Goal: Task Accomplishment & Management: Manage account settings

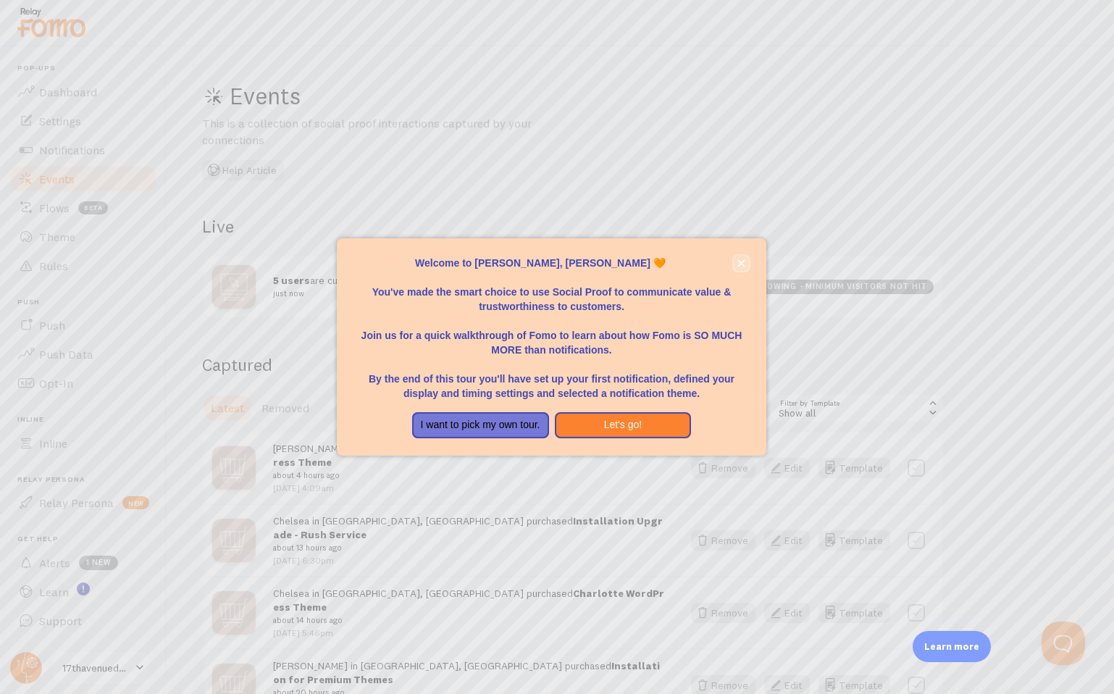
click at [736, 264] on button "close," at bounding box center [741, 263] width 15 height 15
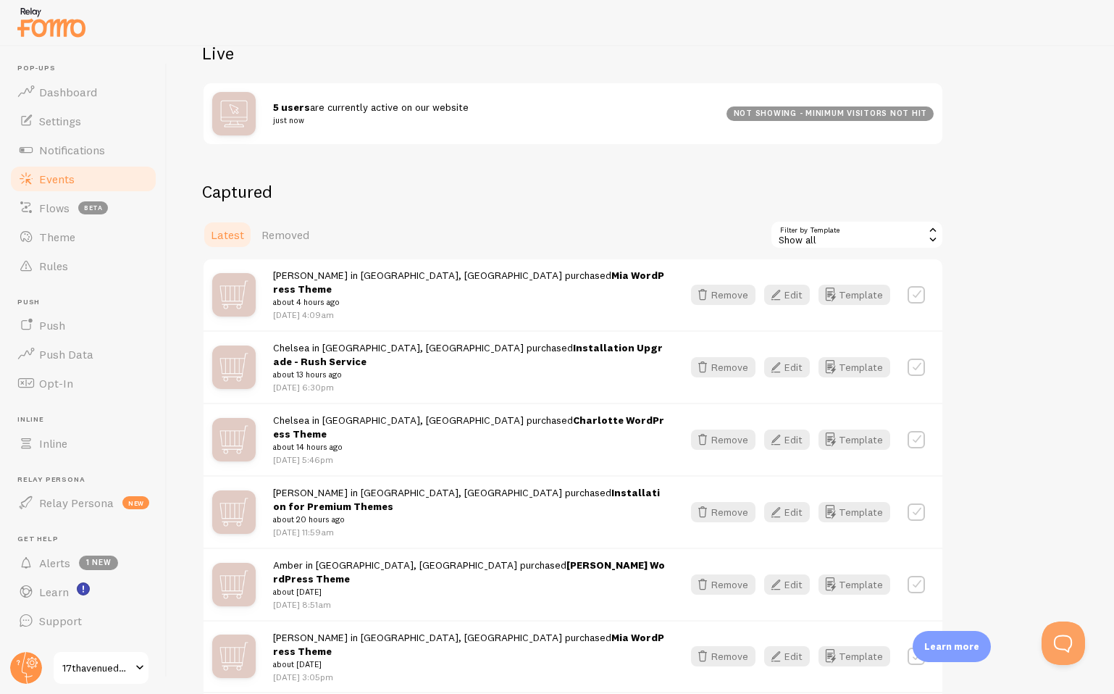
scroll to position [175, 0]
click at [722, 356] on button "Remove" at bounding box center [723, 366] width 64 height 20
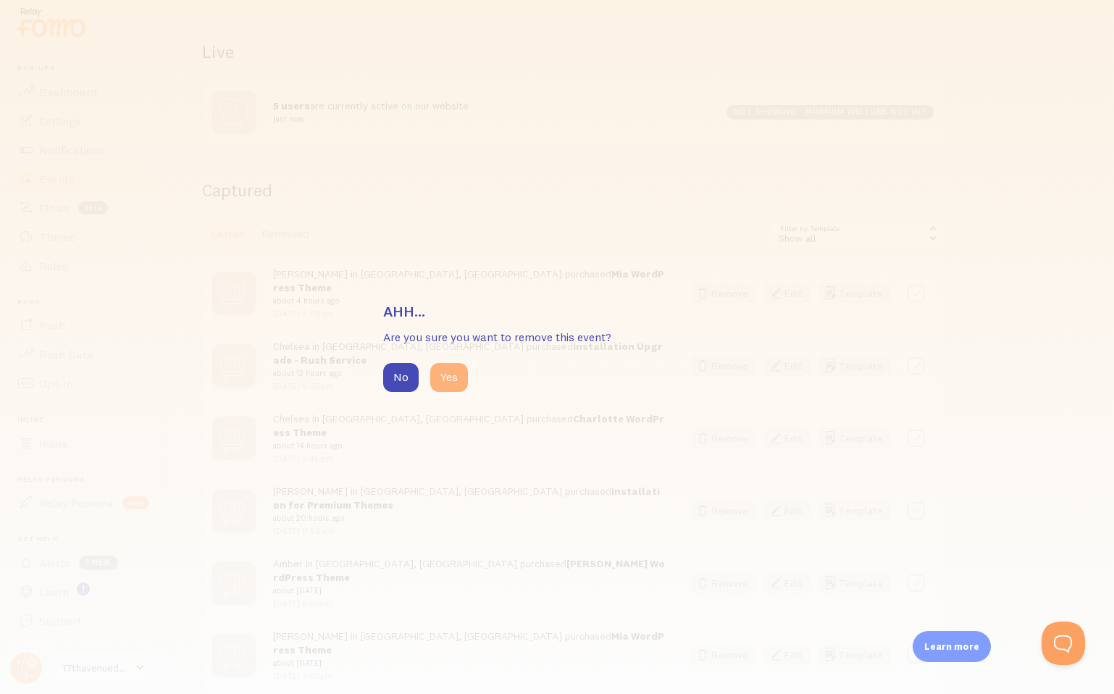
click at [447, 382] on button "Yes" at bounding box center [449, 377] width 38 height 29
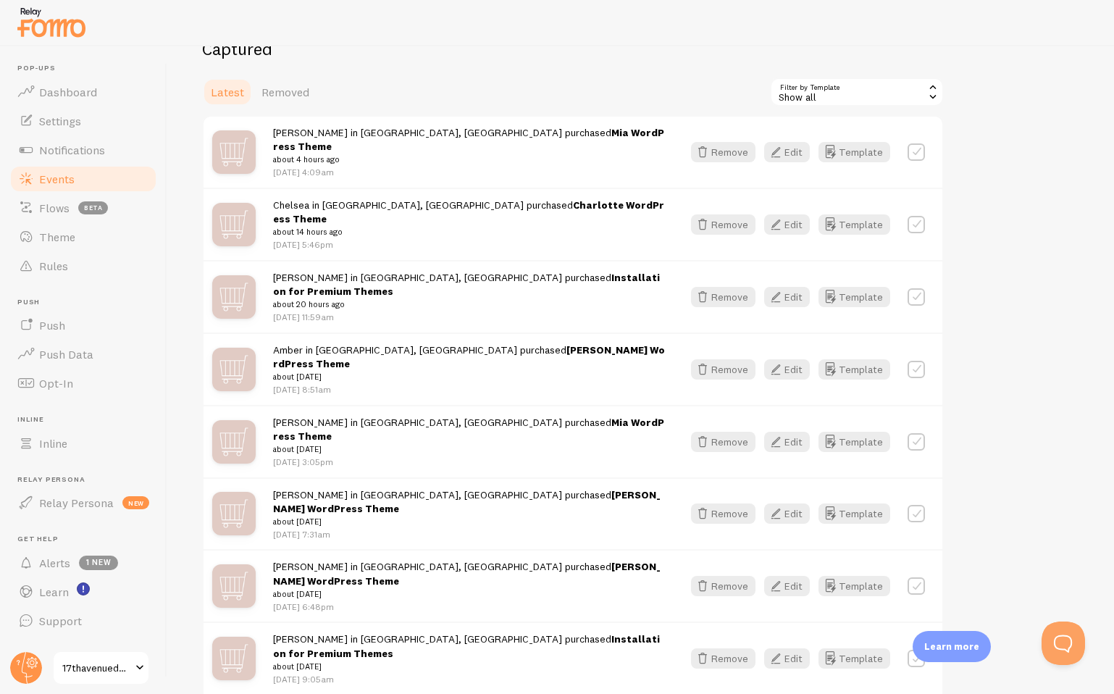
scroll to position [317, 0]
click at [788, 575] on button "Edit" at bounding box center [787, 585] width 46 height 20
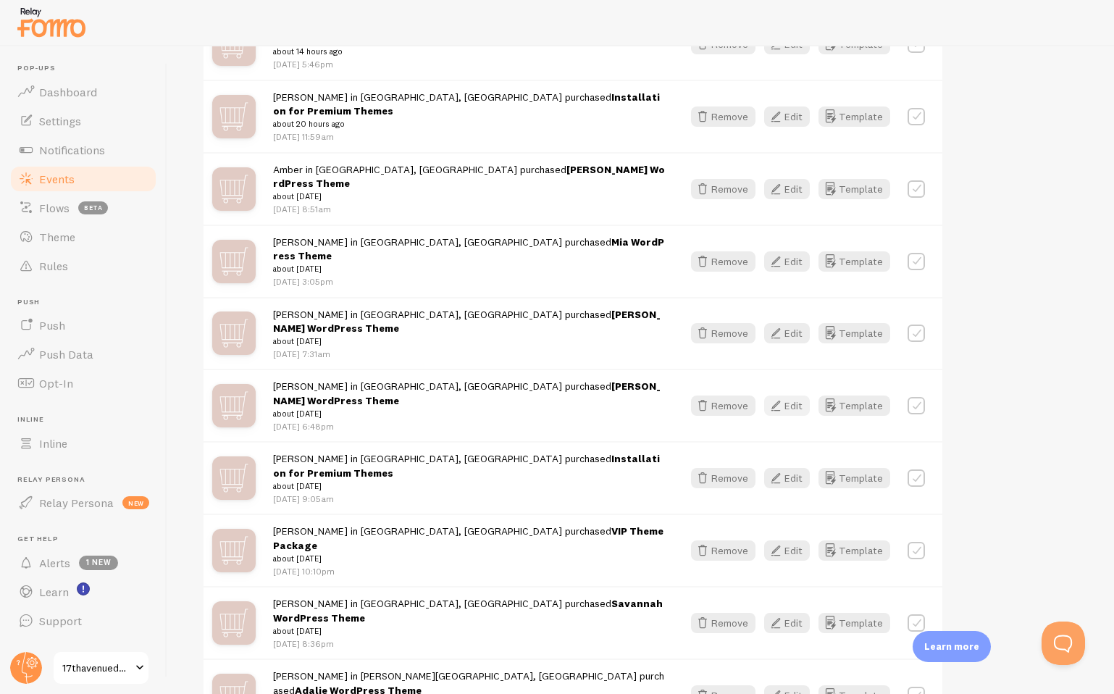
scroll to position [497, 0]
click at [789, 612] on button "Edit" at bounding box center [787, 622] width 46 height 20
click at [793, 540] on button "Edit" at bounding box center [787, 550] width 46 height 20
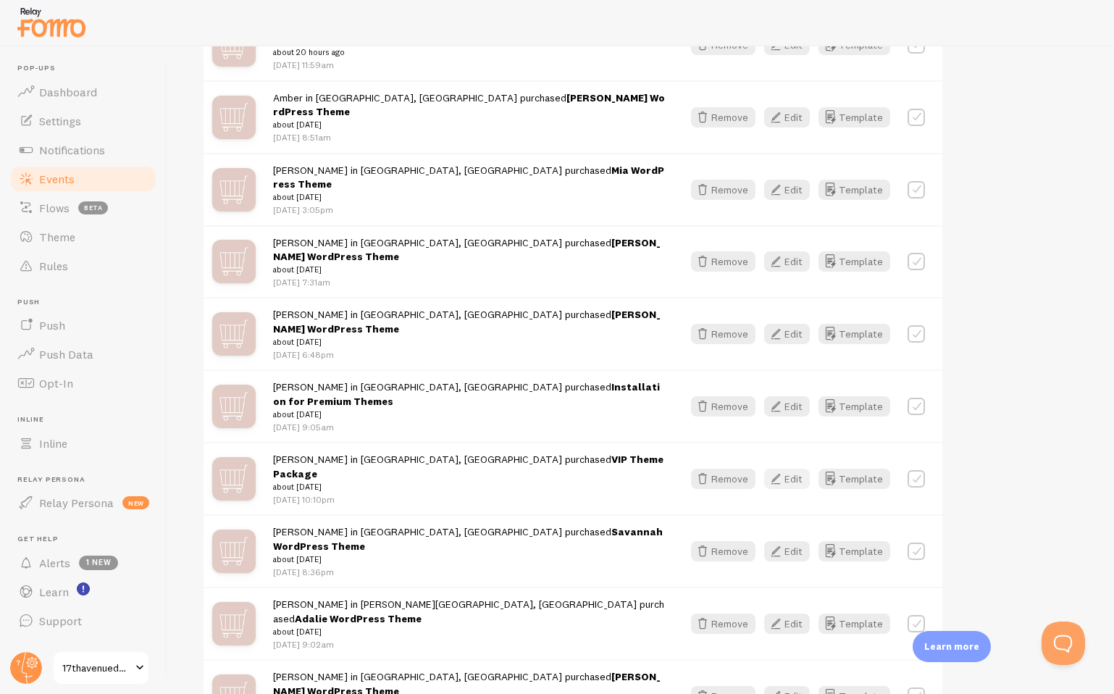
scroll to position [599, 0]
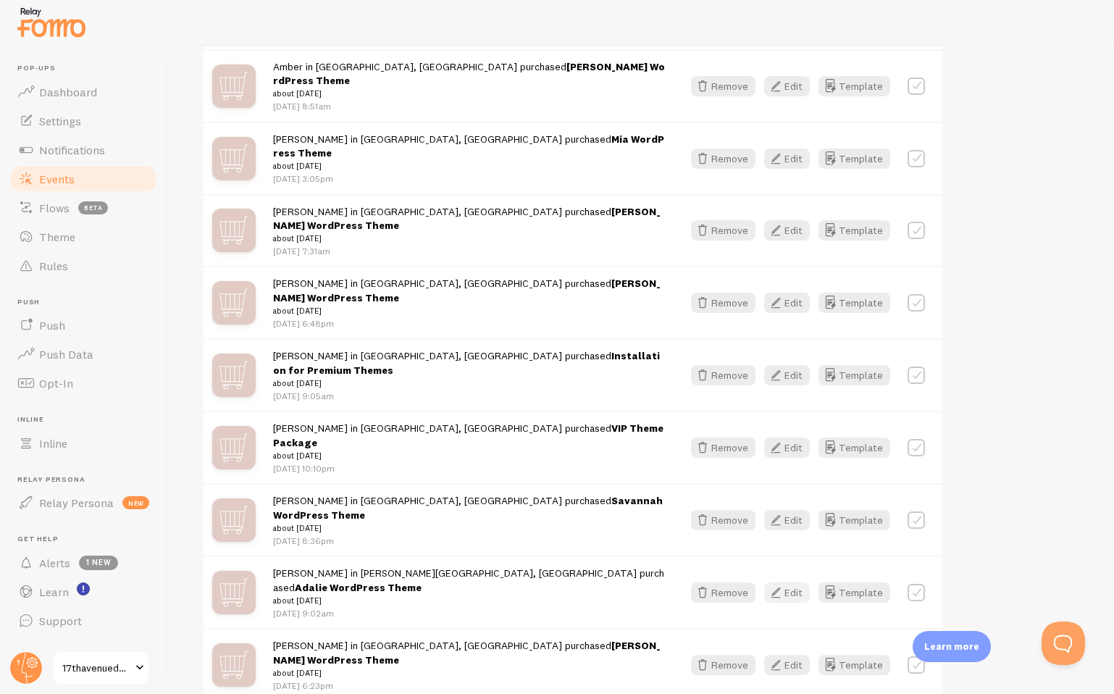
click at [795, 583] on button "Edit" at bounding box center [787, 593] width 46 height 20
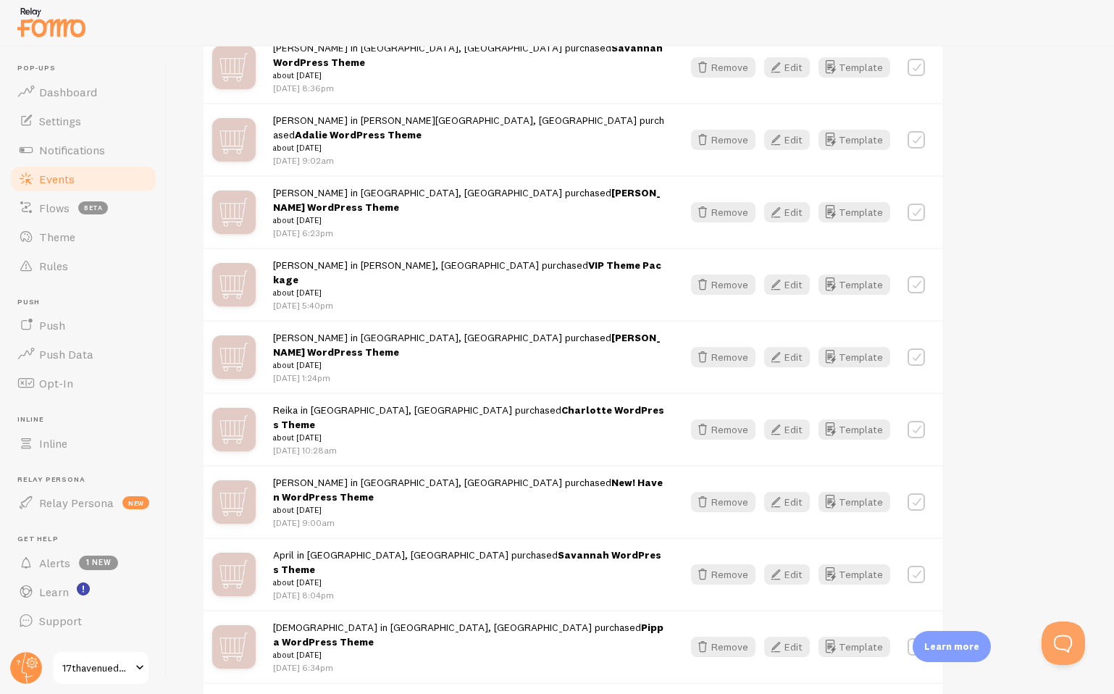
scroll to position [1080, 0]
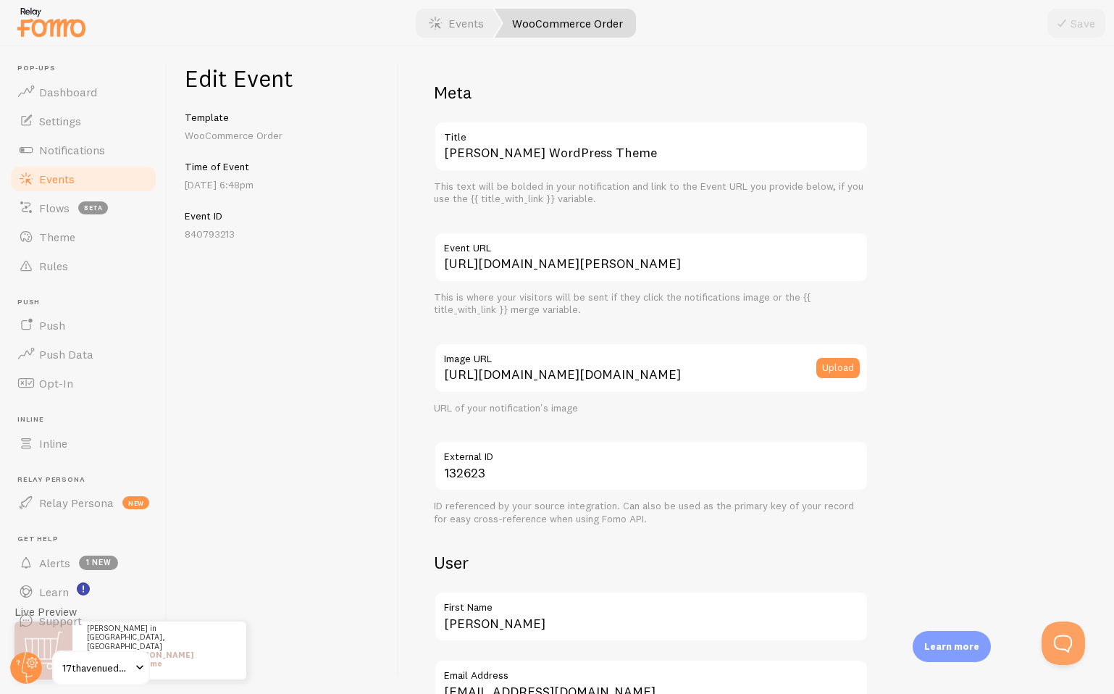
scroll to position [354, 0]
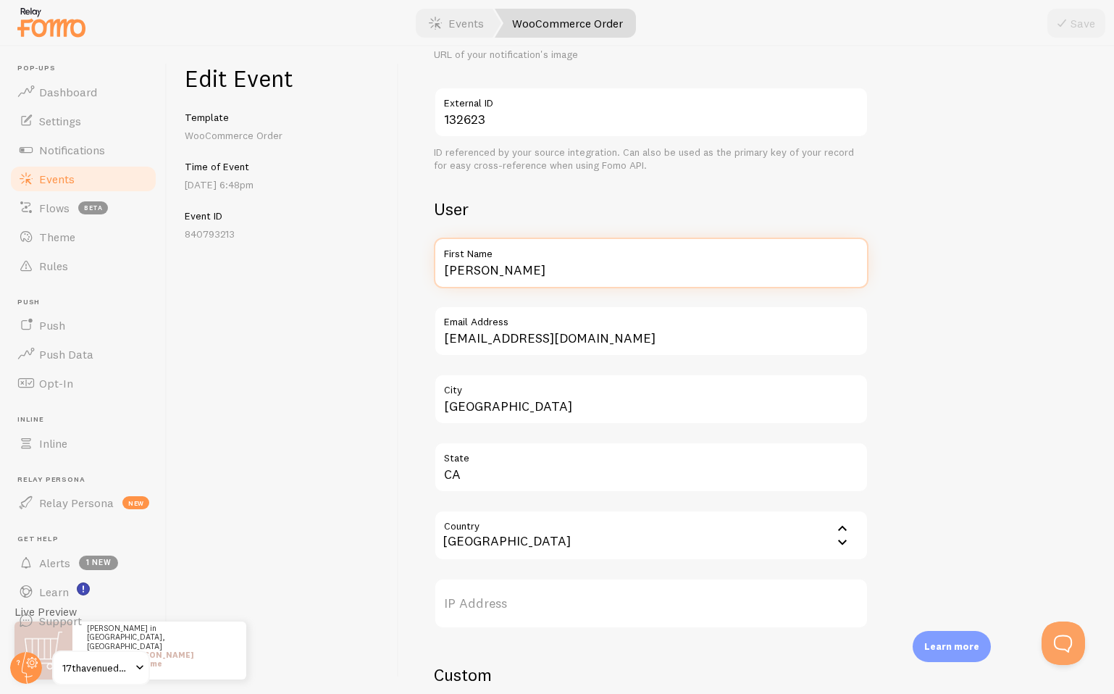
drag, startPoint x: 494, startPoint y: 272, endPoint x: 412, endPoint y: 272, distance: 82.6
click at [412, 272] on div "Meta Amelia WordPress Theme Title This text will be bolded in your notification…" at bounding box center [756, 370] width 715 height 648
type input "Taylor"
click at [381, 345] on div "Edit Event Template WooCommerce Order Time of Event Sep 5th @ 6:48pm Event ID 8…" at bounding box center [283, 370] width 232 height 648
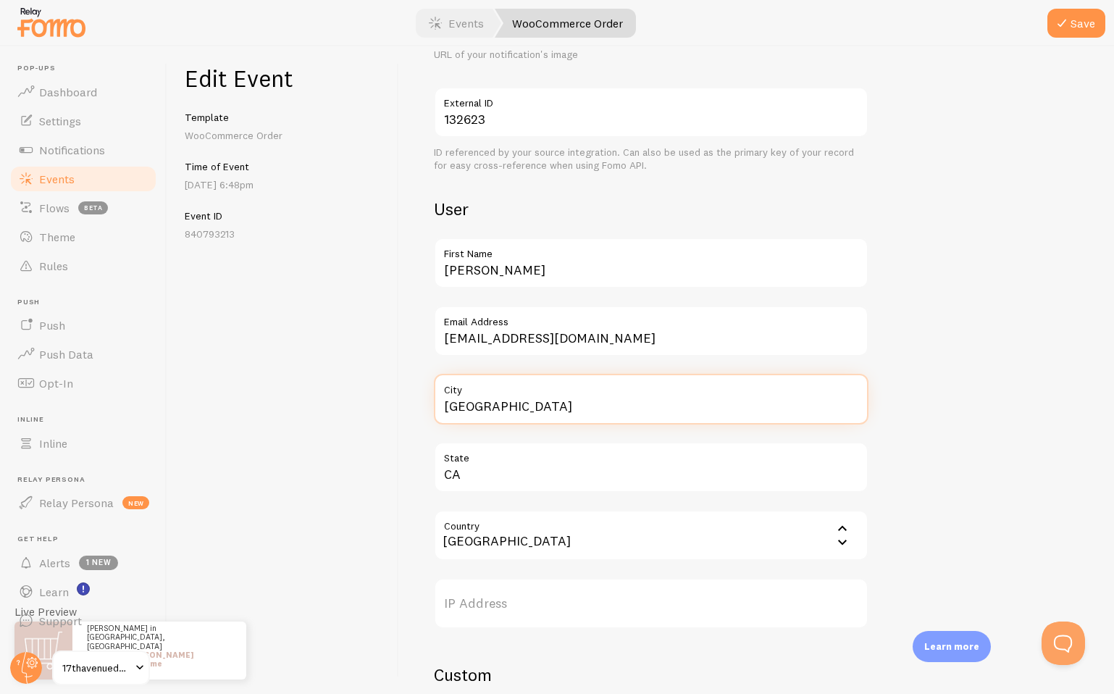
drag, startPoint x: 520, startPoint y: 413, endPoint x: 414, endPoint y: 412, distance: 105.8
click at [414, 412] on div "Meta Amelia WordPress Theme Title This text will be bolded in your notification…" at bounding box center [756, 370] width 715 height 648
type input "New York"
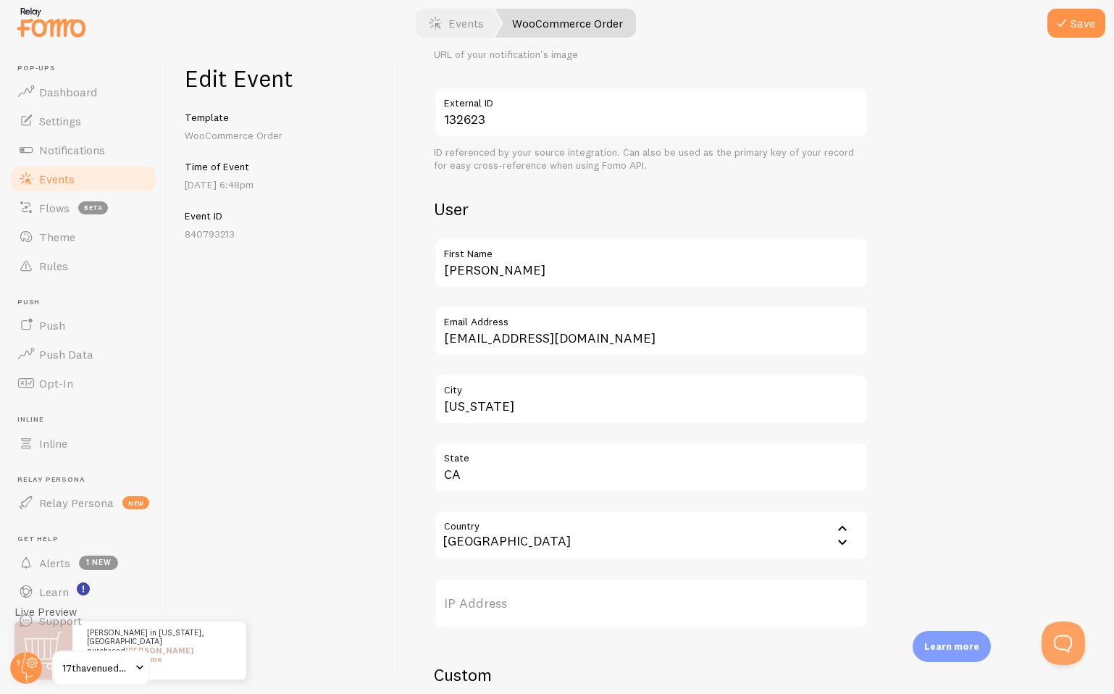
click at [417, 364] on div "Meta Amelia WordPress Theme Title This text will be bolded in your notification…" at bounding box center [756, 370] width 715 height 648
click at [1082, 25] on button "Save" at bounding box center [1077, 23] width 58 height 29
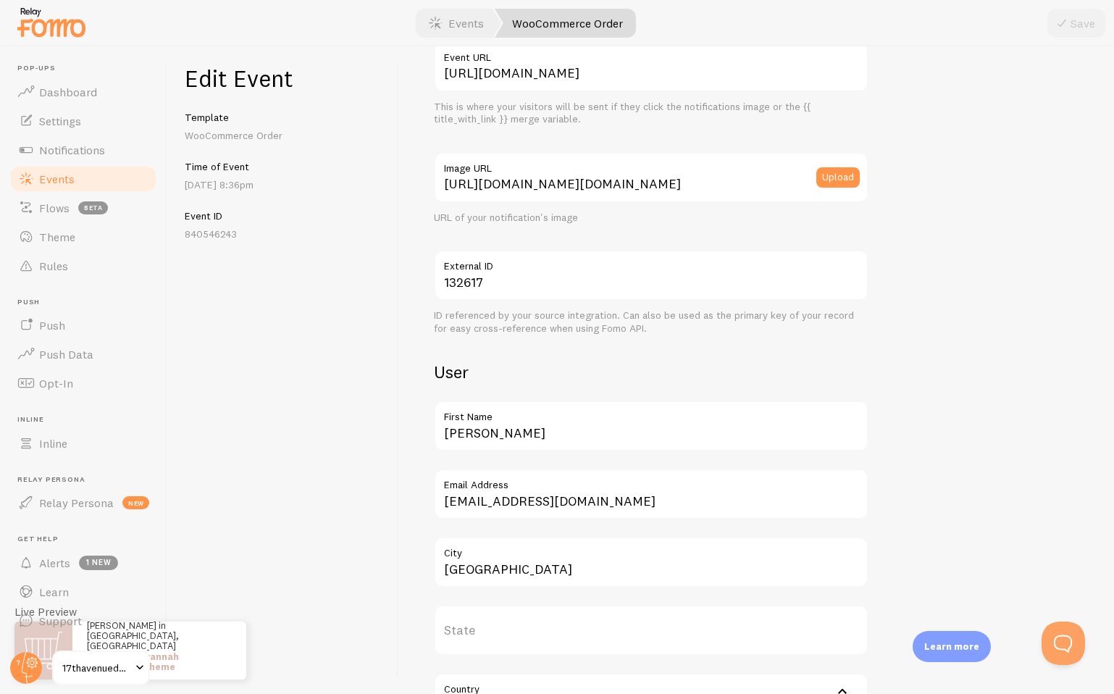
scroll to position [192, 0]
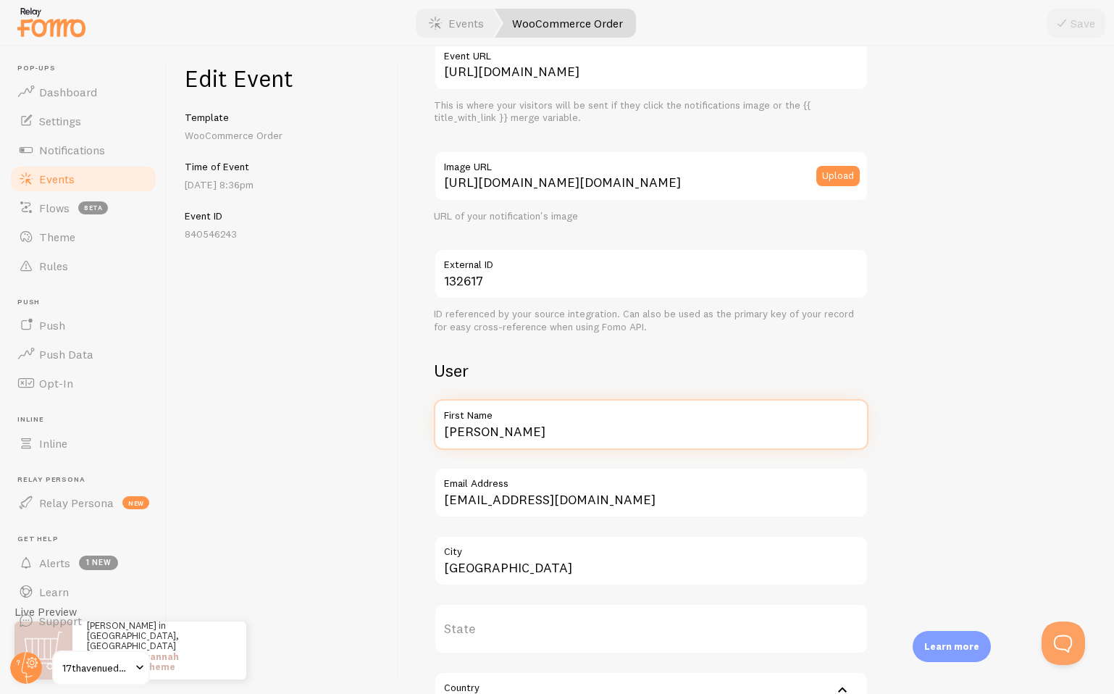
click at [493, 430] on input "Doris" at bounding box center [651, 424] width 435 height 51
type input "Hannah"
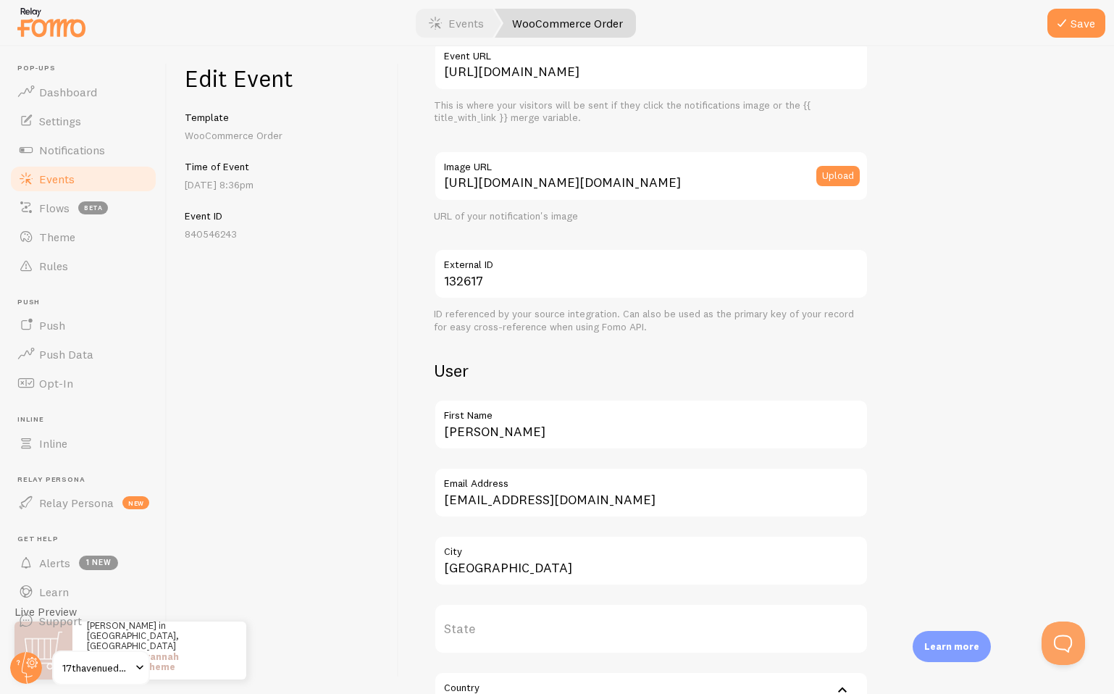
click at [448, 389] on div "Meta Savannah WordPress Theme Title This text will be bolded in your notificati…" at bounding box center [651, 339] width 435 height 901
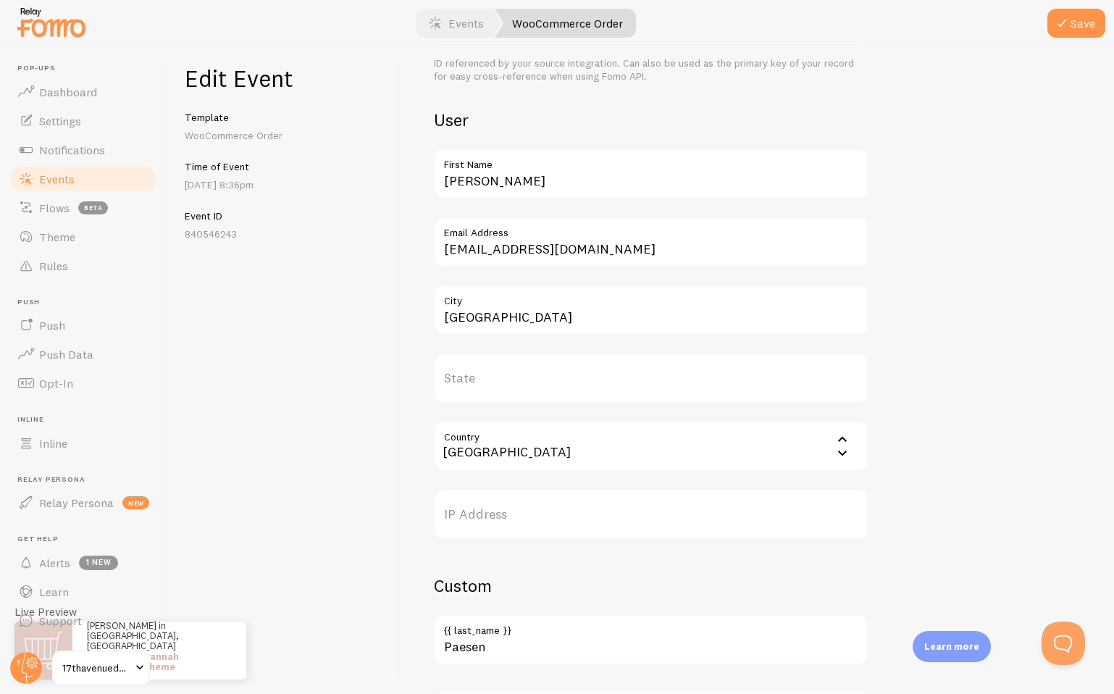
scroll to position [485, 0]
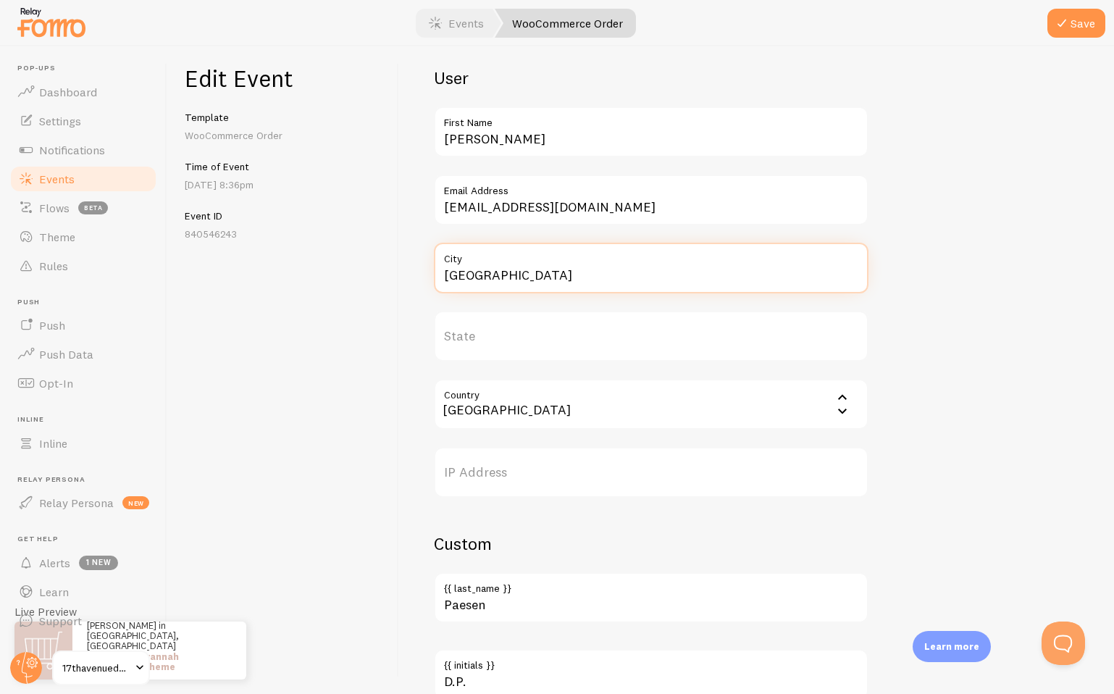
drag, startPoint x: 490, startPoint y: 274, endPoint x: 406, endPoint y: 274, distance: 84.1
click at [404, 274] on div "Meta Savannah WordPress Theme Title This text will be bolded in your notificati…" at bounding box center [756, 370] width 715 height 648
type input "Vancouver"
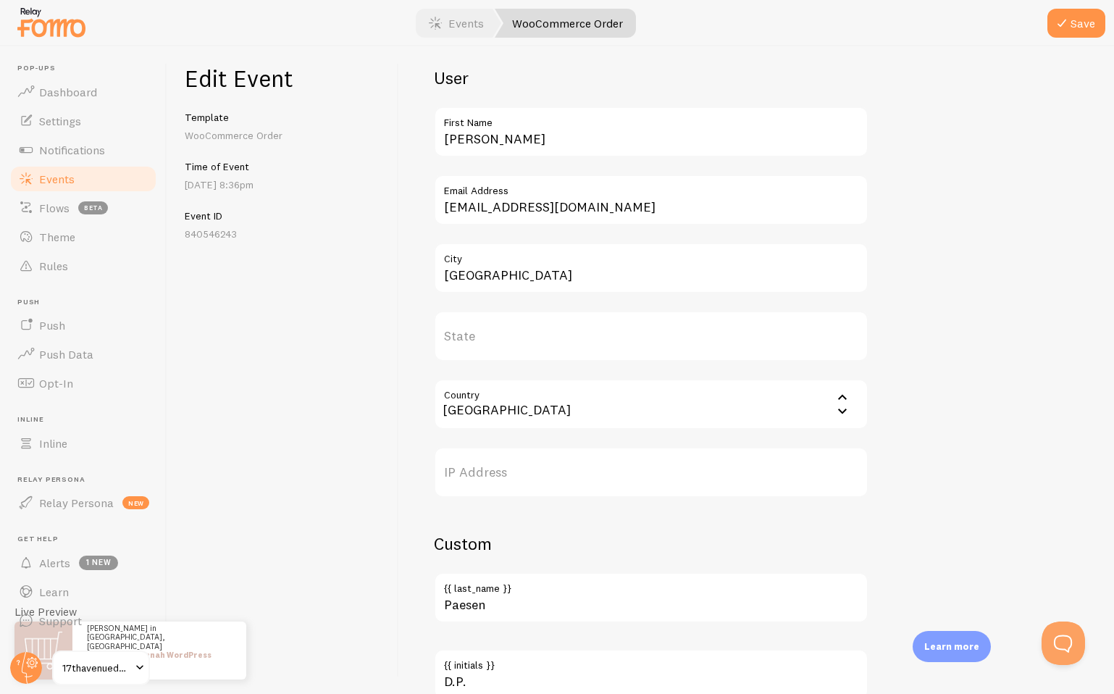
click at [532, 412] on input "Country" at bounding box center [651, 404] width 435 height 51
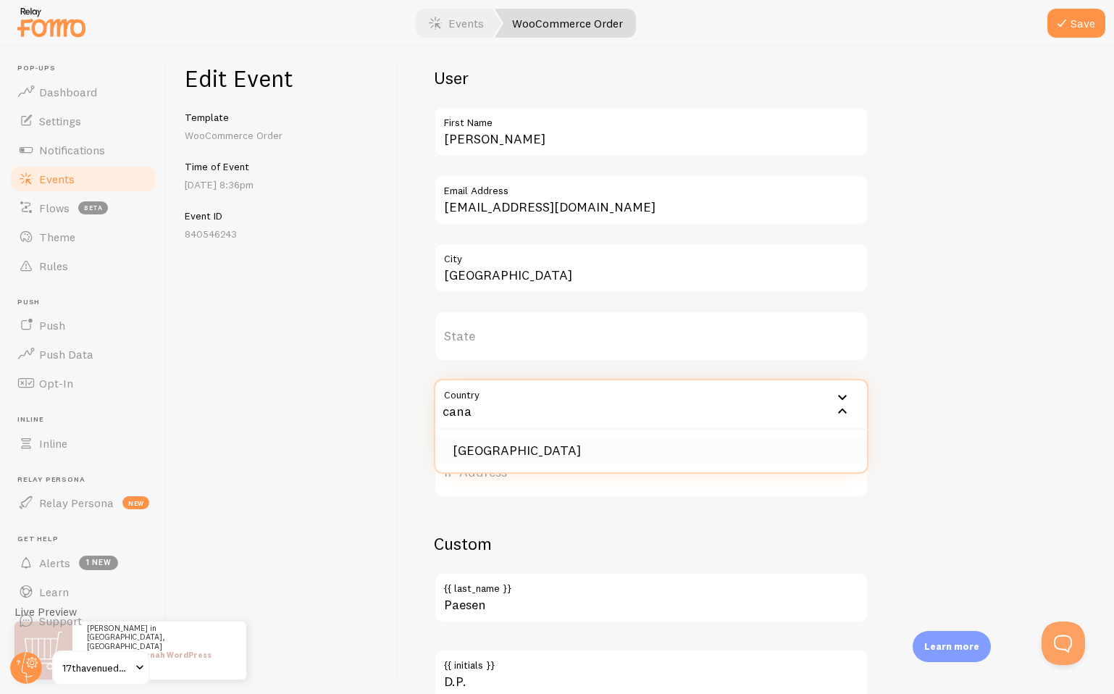
type input "cana"
click at [492, 457] on li "[GEOGRAPHIC_DATA]" at bounding box center [651, 450] width 432 height 25
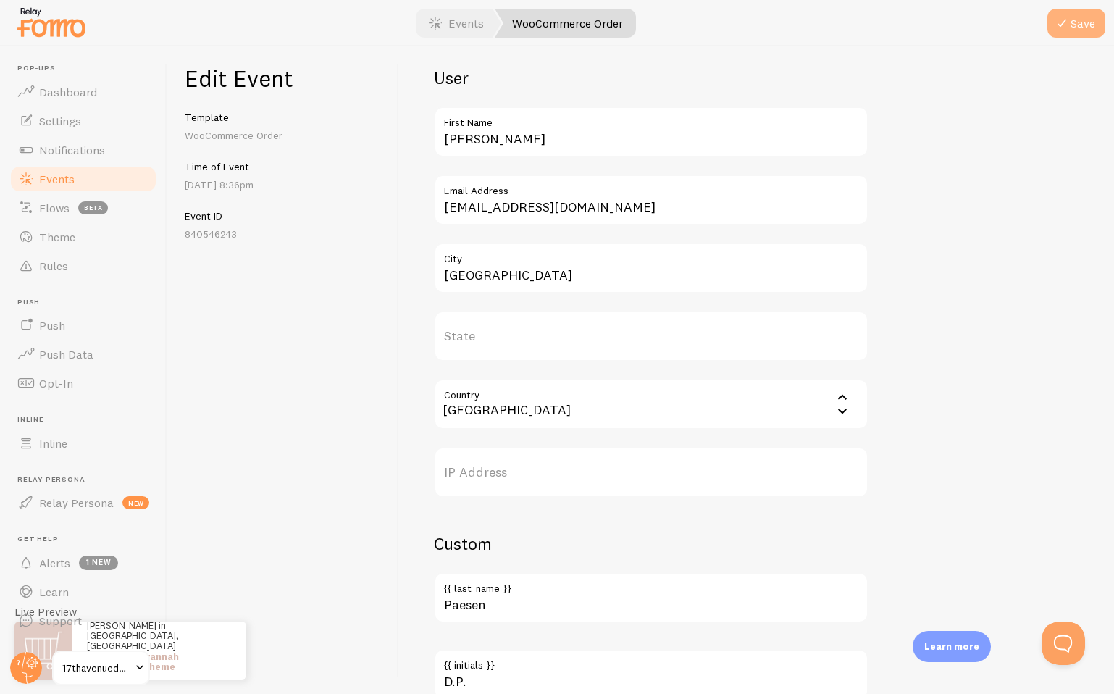
click at [1089, 30] on button "Save" at bounding box center [1077, 23] width 58 height 29
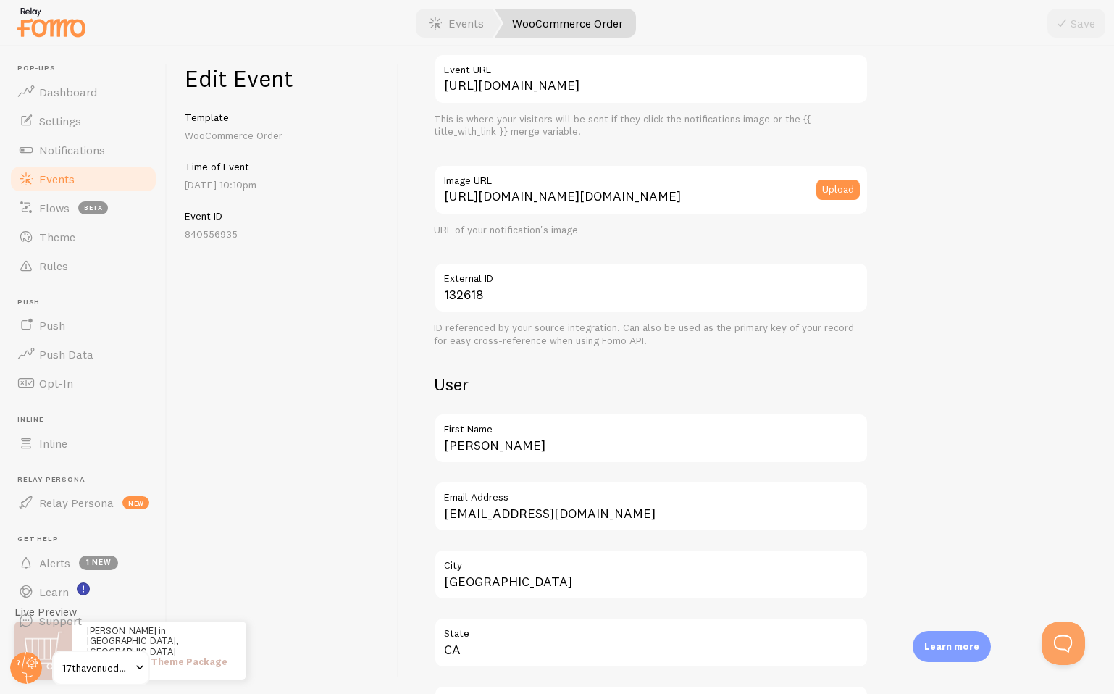
scroll to position [184, 0]
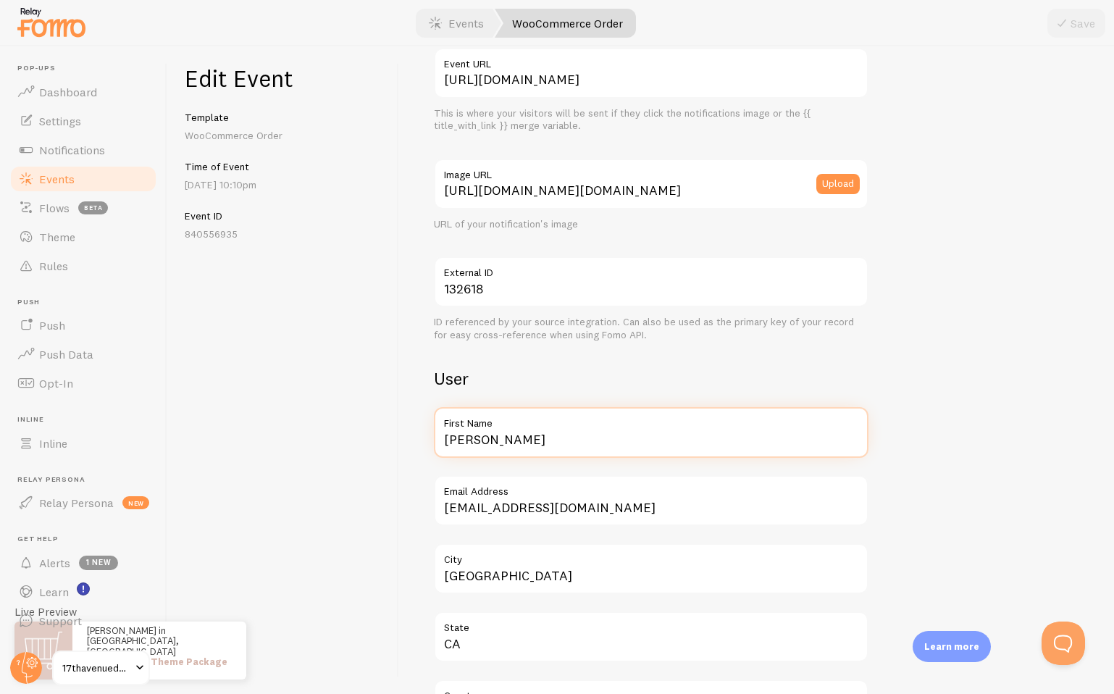
drag, startPoint x: 494, startPoint y: 445, endPoint x: 407, endPoint y: 437, distance: 87.3
click at [407, 437] on div "Meta VIP Theme Package Title This text will be bolded in your notification and …" at bounding box center [756, 370] width 715 height 648
click at [461, 442] on input "[PERSON_NAME]" at bounding box center [651, 432] width 435 height 51
click at [461, 442] on input "Aimee" at bounding box center [651, 432] width 435 height 51
type input "Jessica"
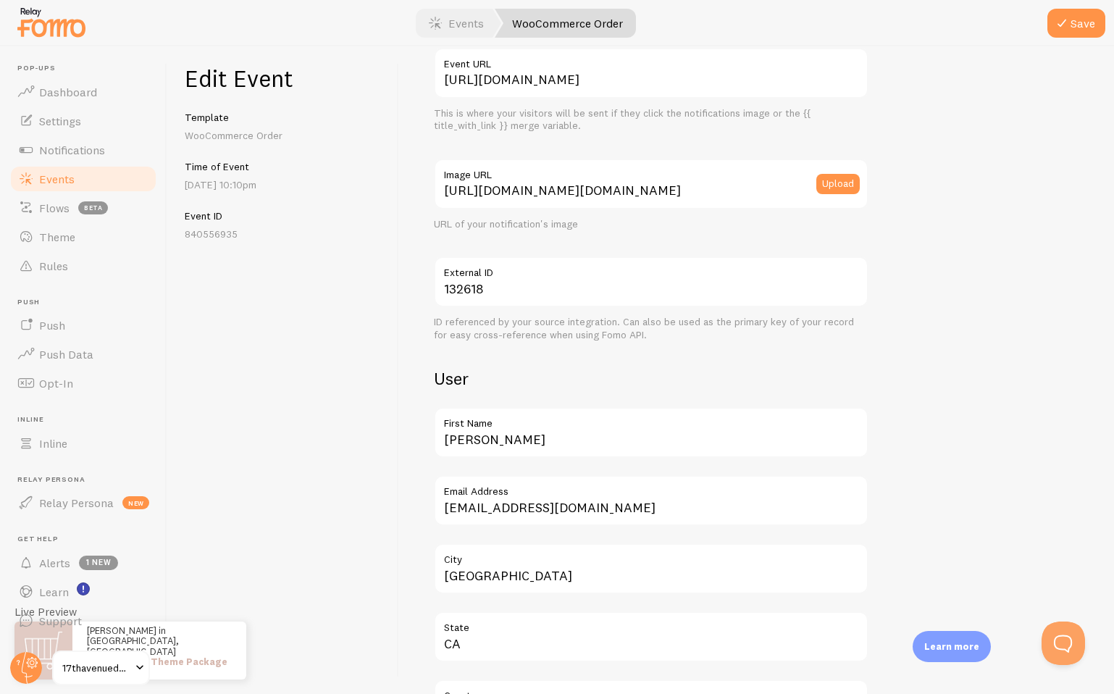
click at [360, 438] on div "Edit Event Template WooCommerce Order Time of Event Sep 4th @ 10:10pm Event ID …" at bounding box center [283, 370] width 232 height 648
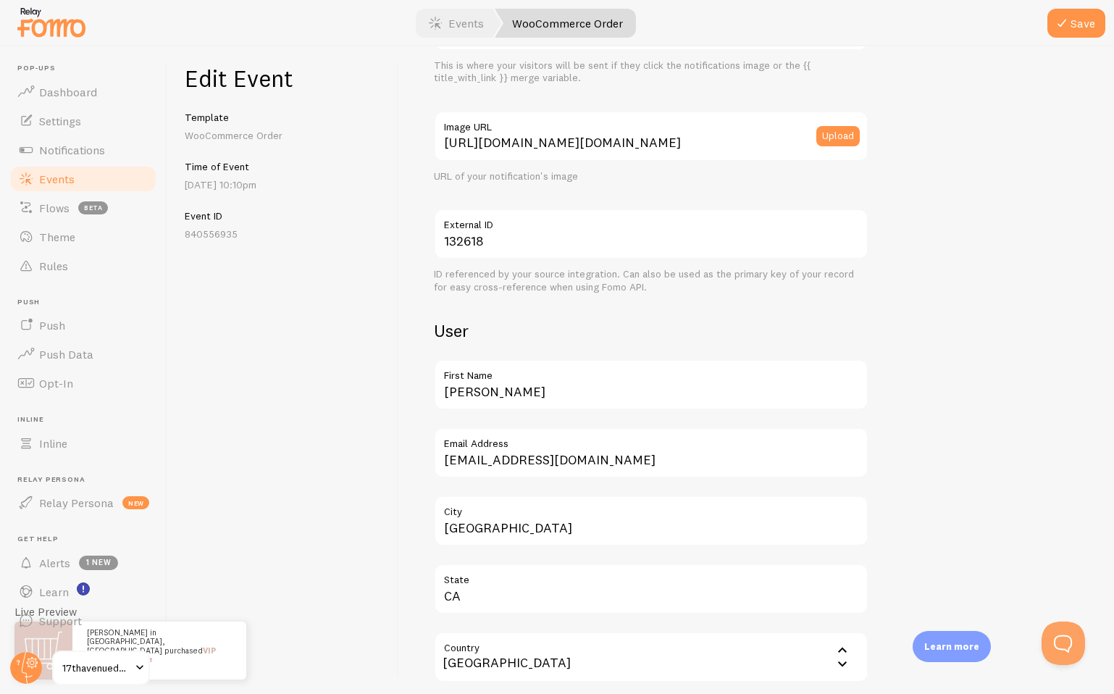
scroll to position [250, 0]
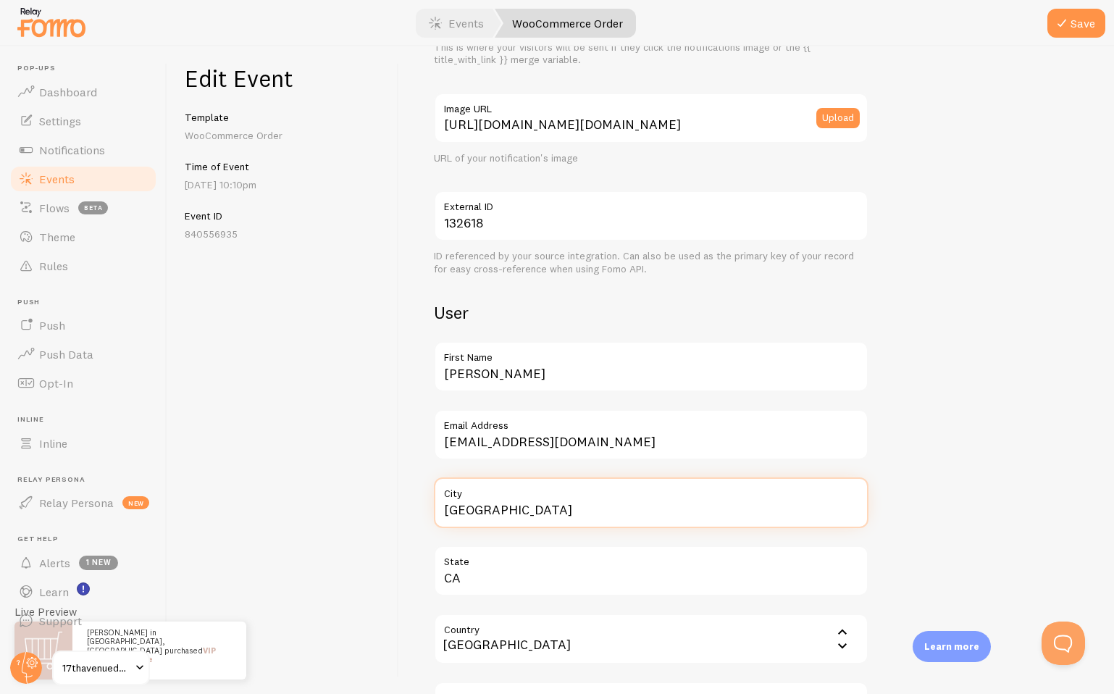
drag, startPoint x: 522, startPoint y: 506, endPoint x: 385, endPoint y: 506, distance: 136.9
click at [385, 506] on div "Edit Event Template WooCommerce Order Time of Event Sep 4th @ 10:10pm Event ID …" at bounding box center [640, 370] width 947 height 648
type input "San Diego"
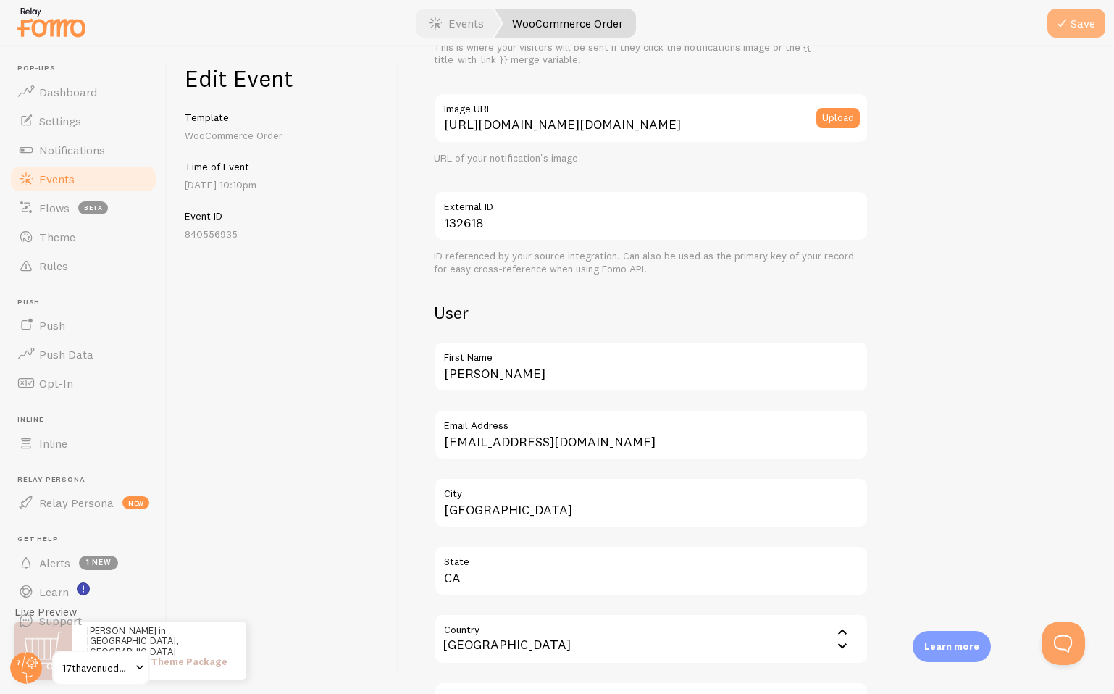
click at [1088, 27] on button "Save" at bounding box center [1077, 23] width 58 height 29
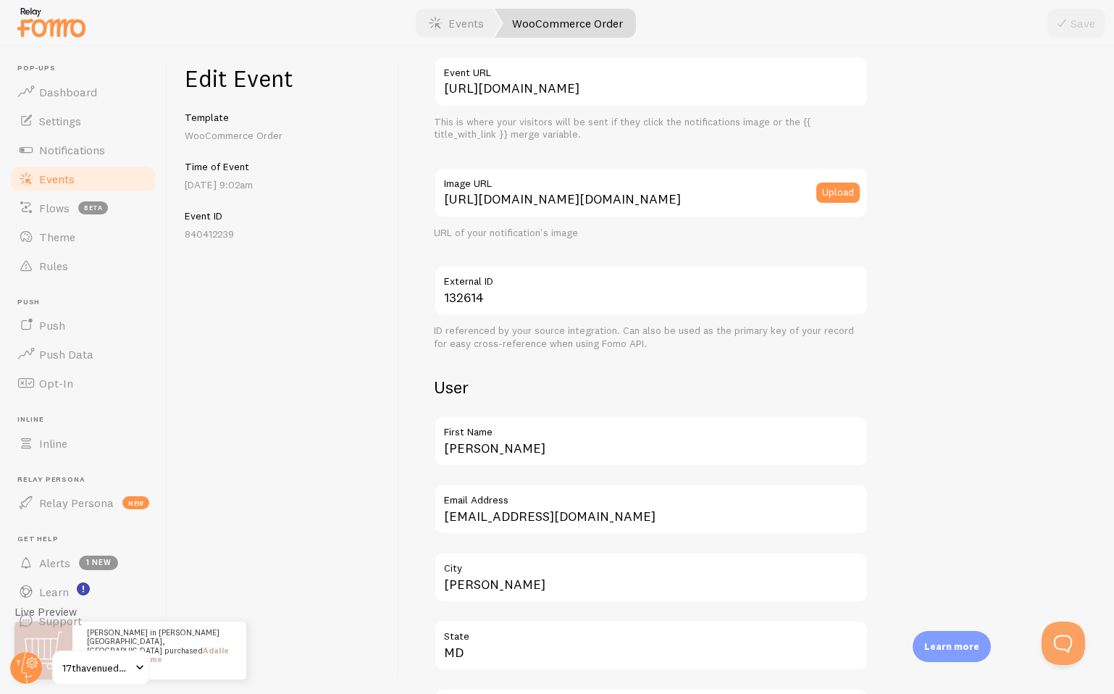
scroll to position [174, 0]
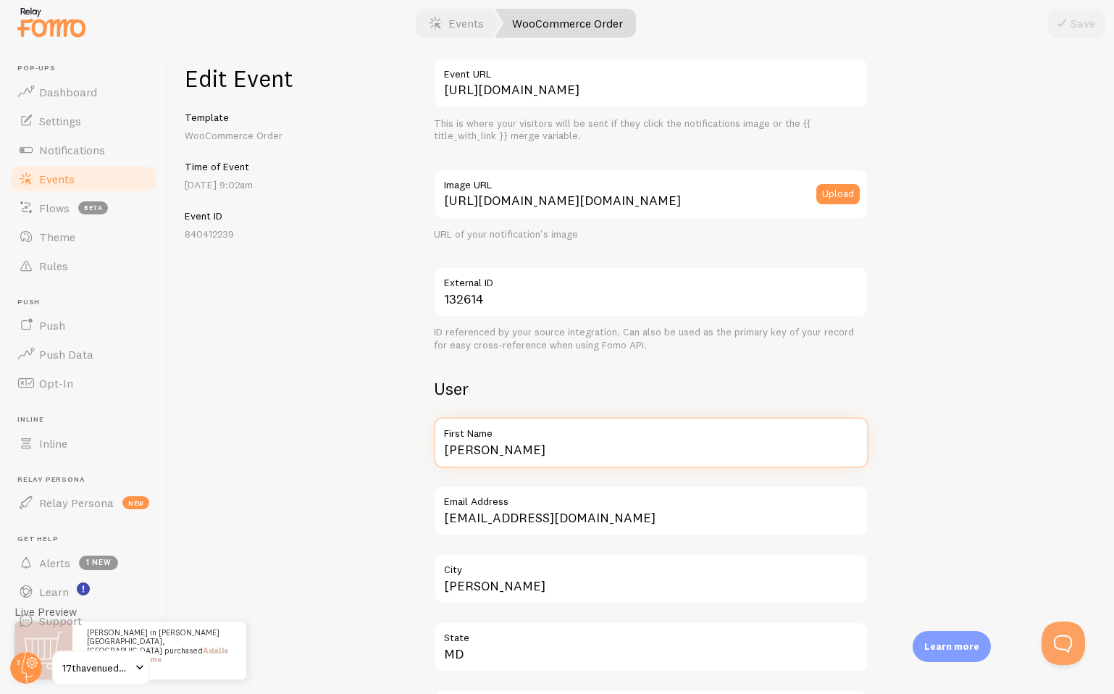
drag, startPoint x: 507, startPoint y: 451, endPoint x: 394, endPoint y: 451, distance: 113.0
click at [394, 451] on div "Edit Event Template WooCommerce Order Time of Event [DATE] 9:02am Event ID 8404…" at bounding box center [640, 370] width 947 height 648
type input "Carly"
click at [414, 458] on div "Meta Adalie WordPress Theme Title This text will be bolded in your notification…" at bounding box center [756, 370] width 715 height 648
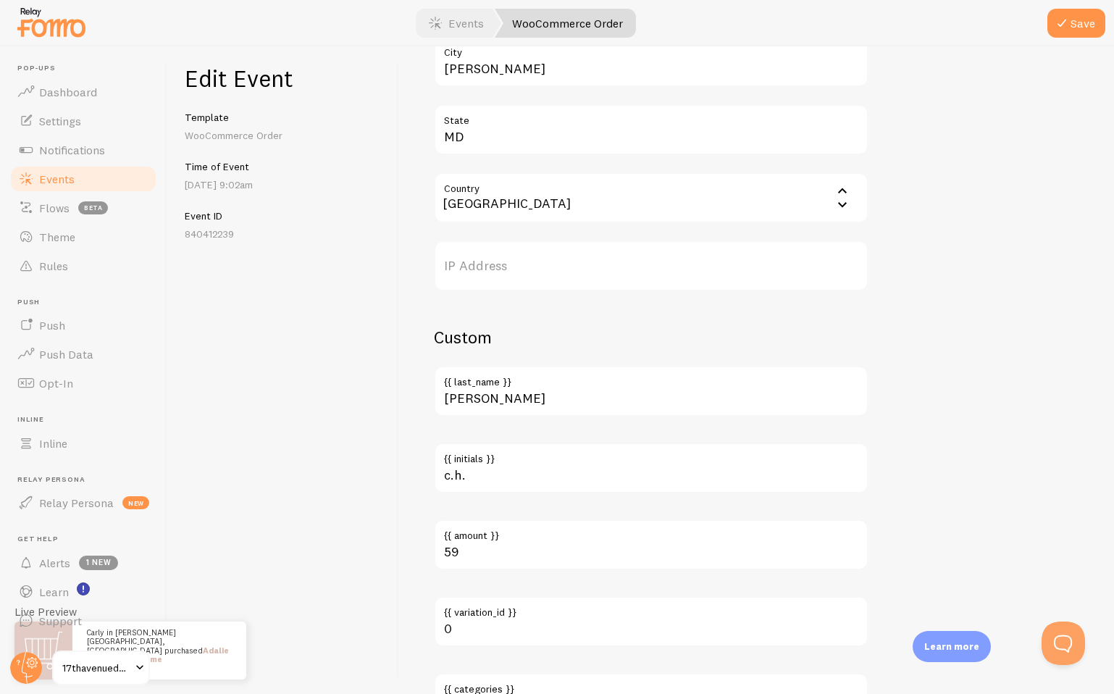
scroll to position [654, 0]
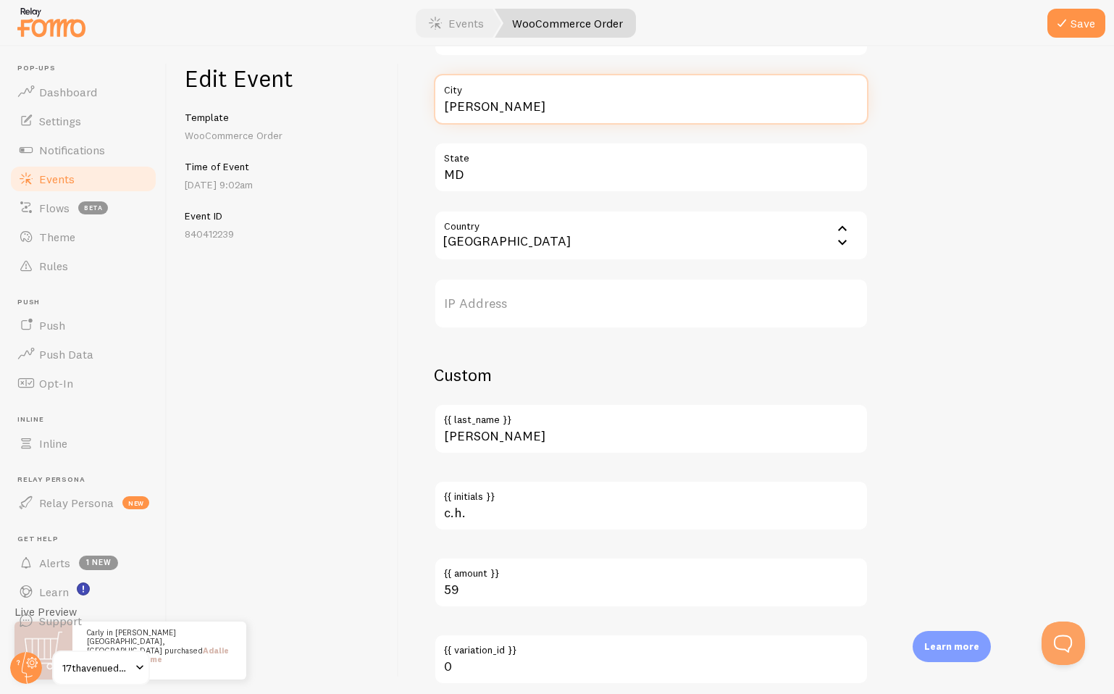
drag, startPoint x: 522, startPoint y: 106, endPoint x: 397, endPoint y: 106, distance: 124.6
click at [397, 106] on div "Edit Event Template WooCommerce Order Time of Event [DATE] 9:02am Event ID 8404…" at bounding box center [640, 370] width 947 height 648
type input "Pensacola"
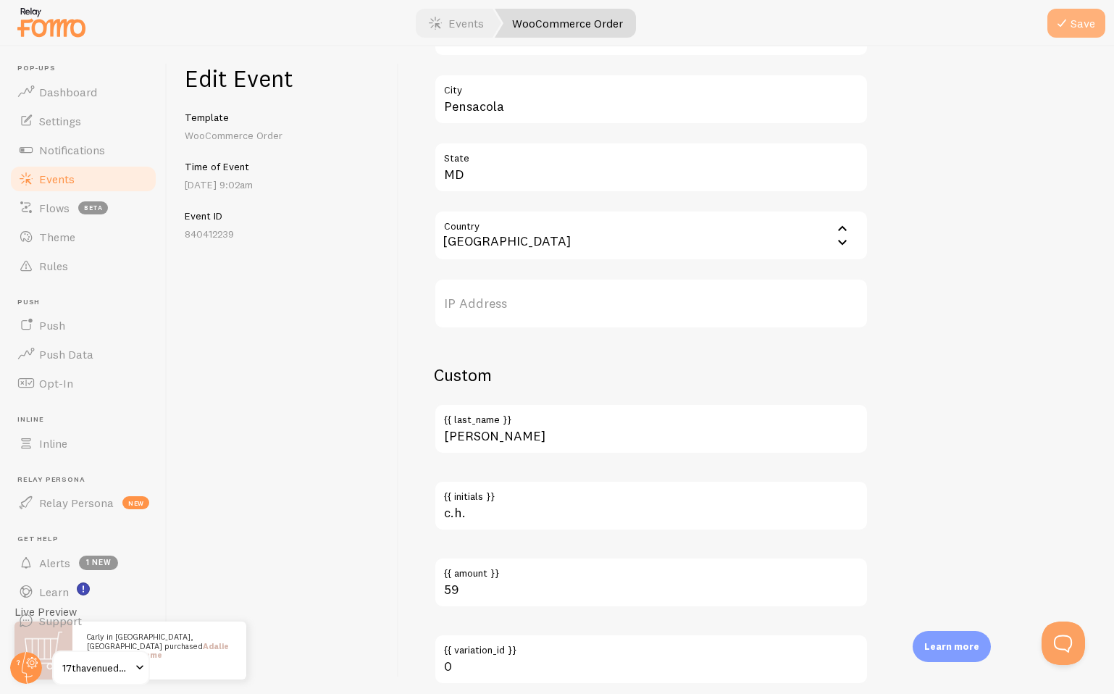
click at [1070, 19] on icon "submit" at bounding box center [1062, 22] width 17 height 17
click at [96, 180] on link "Events" at bounding box center [83, 178] width 149 height 29
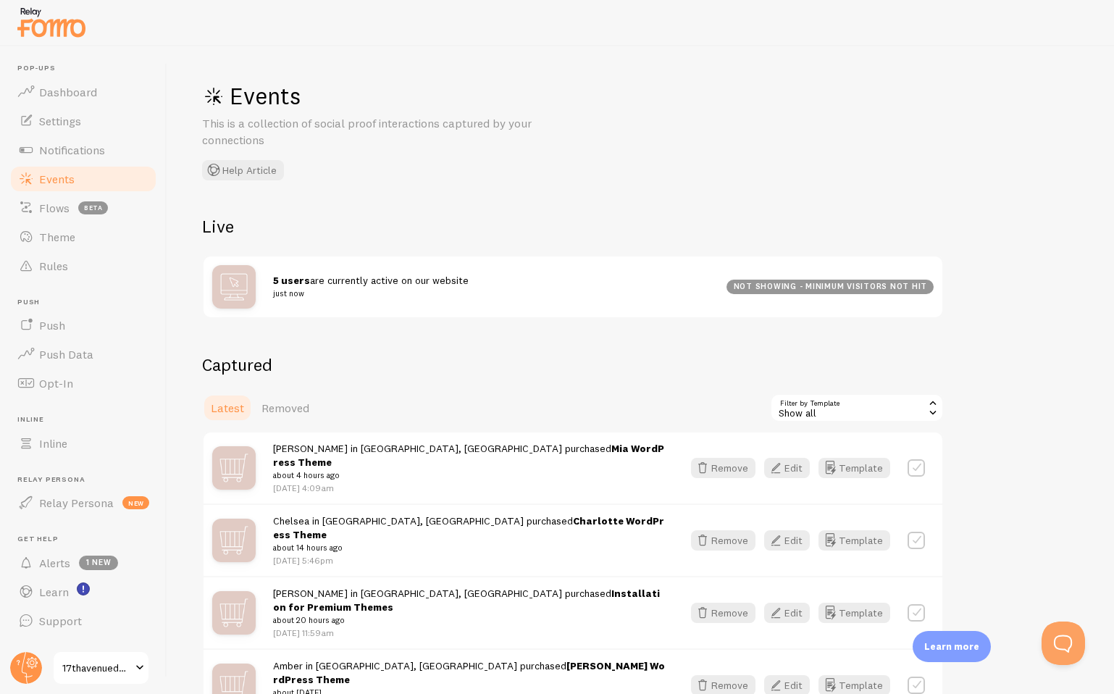
drag, startPoint x: 1010, startPoint y: 365, endPoint x: 1038, endPoint y: 373, distance: 29.4
